Goal: Find specific page/section: Find specific page/section

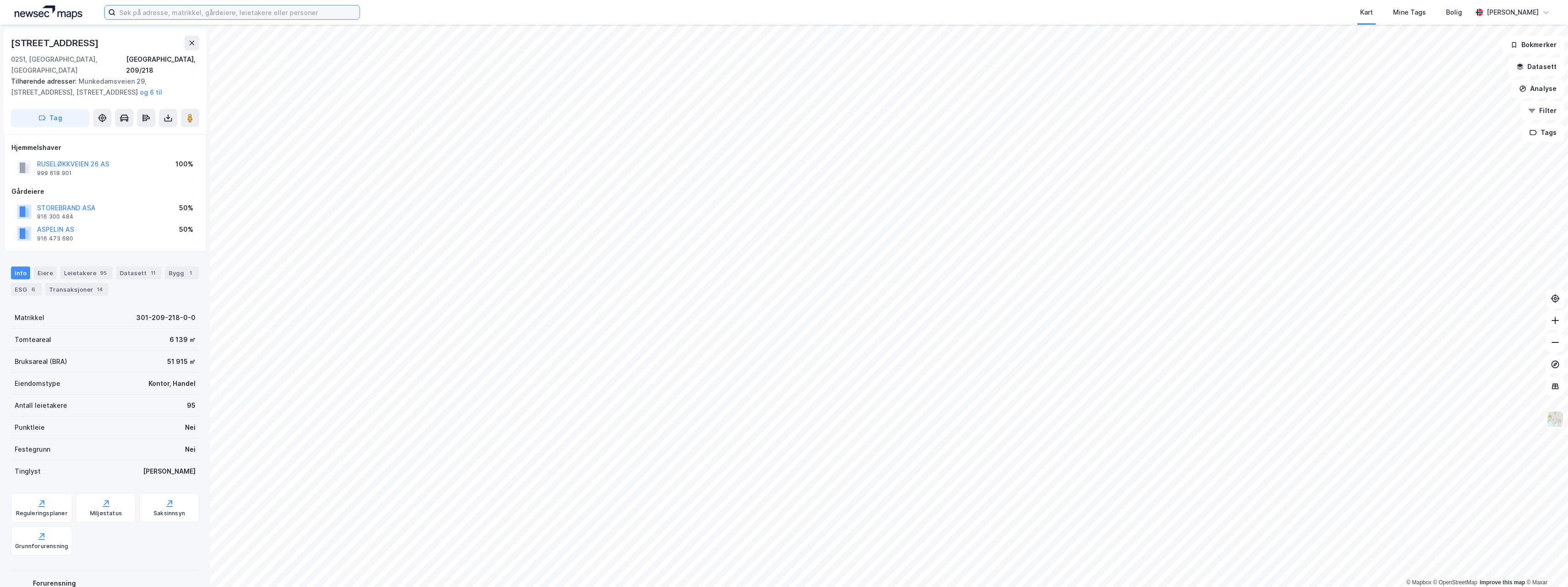
click at [133, 11] on input at bounding box center [238, 12] width 244 height 14
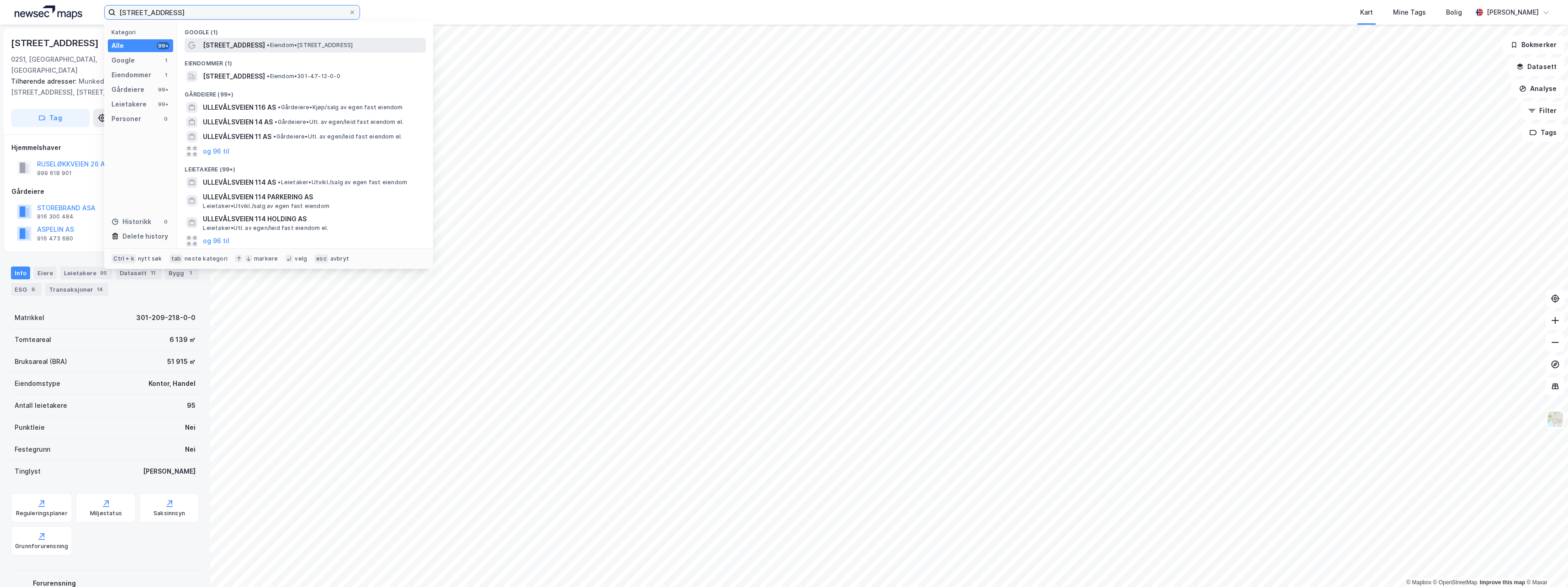
type input "[STREET_ADDRESS]"
click at [240, 44] on span "[STREET_ADDRESS]" at bounding box center [234, 45] width 62 height 11
